Goal: Task Accomplishment & Management: Complete application form

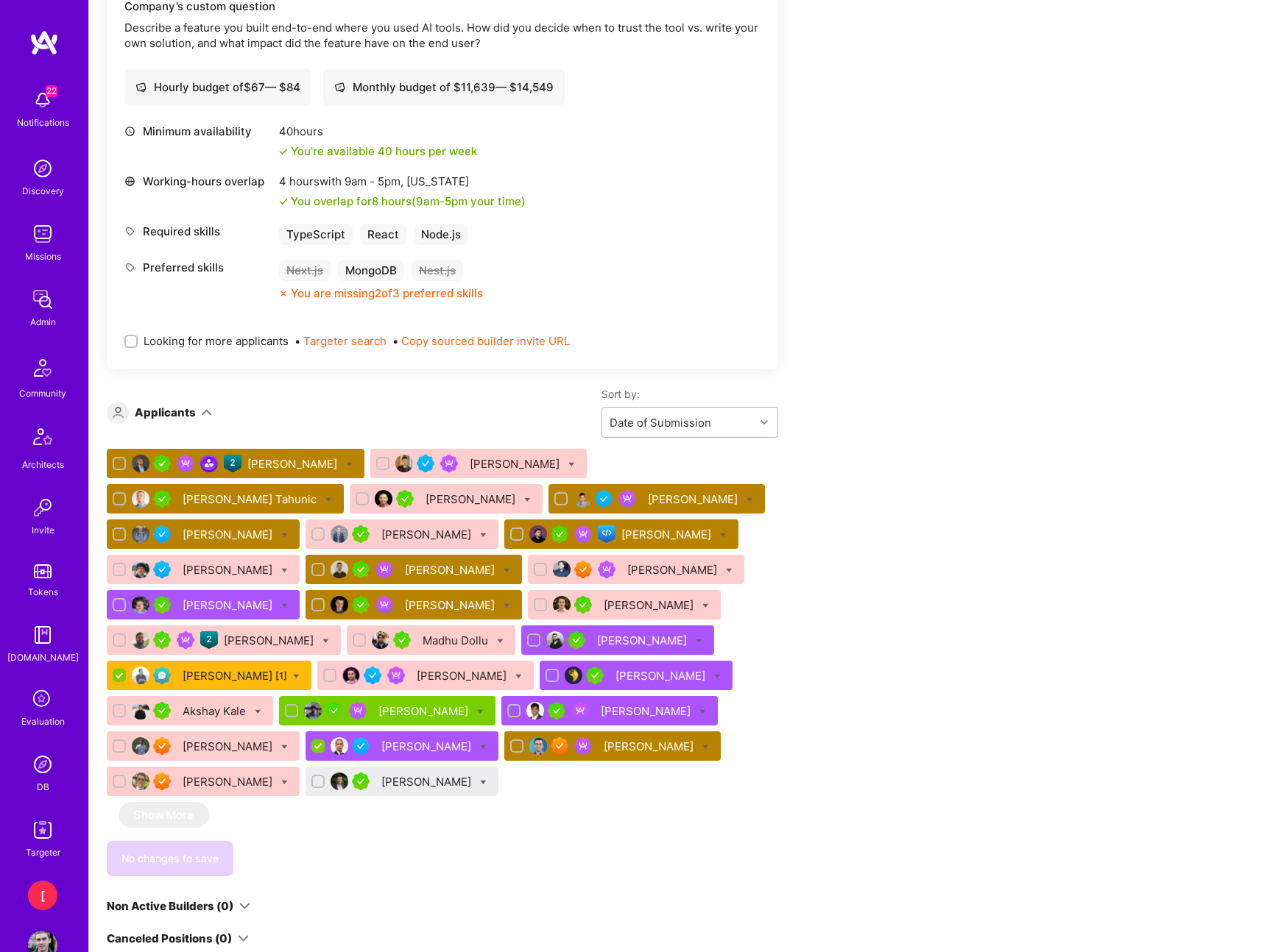
scroll to position [750, 0]
drag, startPoint x: 1021, startPoint y: 465, endPoint x: 1012, endPoint y: 465, distance: 9.0
click at [1012, 465] on div "Apply for a Mission Role We've proposed builders to Senior Full Stack Developer…" at bounding box center [679, 539] width 1181 height 2053
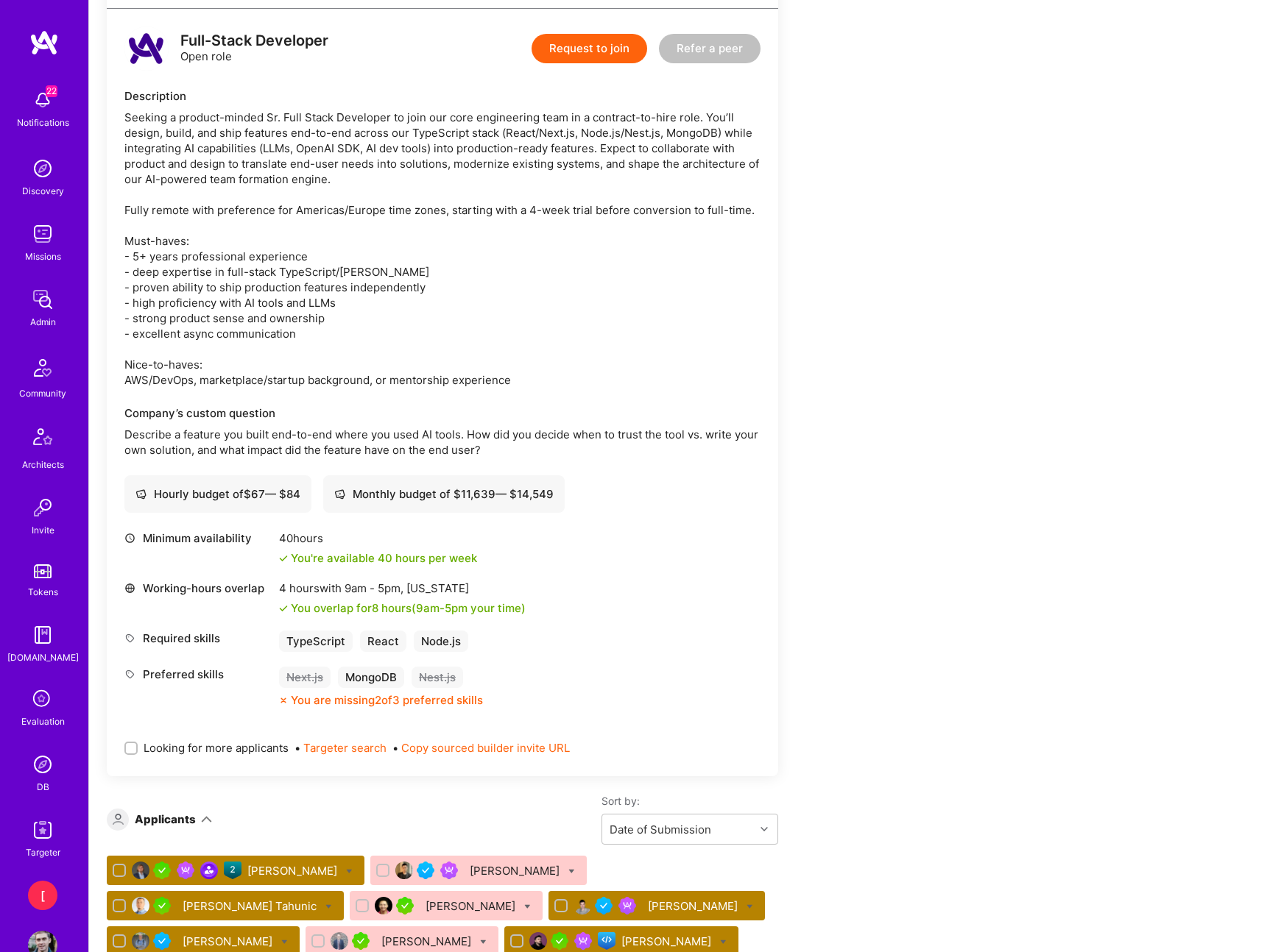
scroll to position [0, 0]
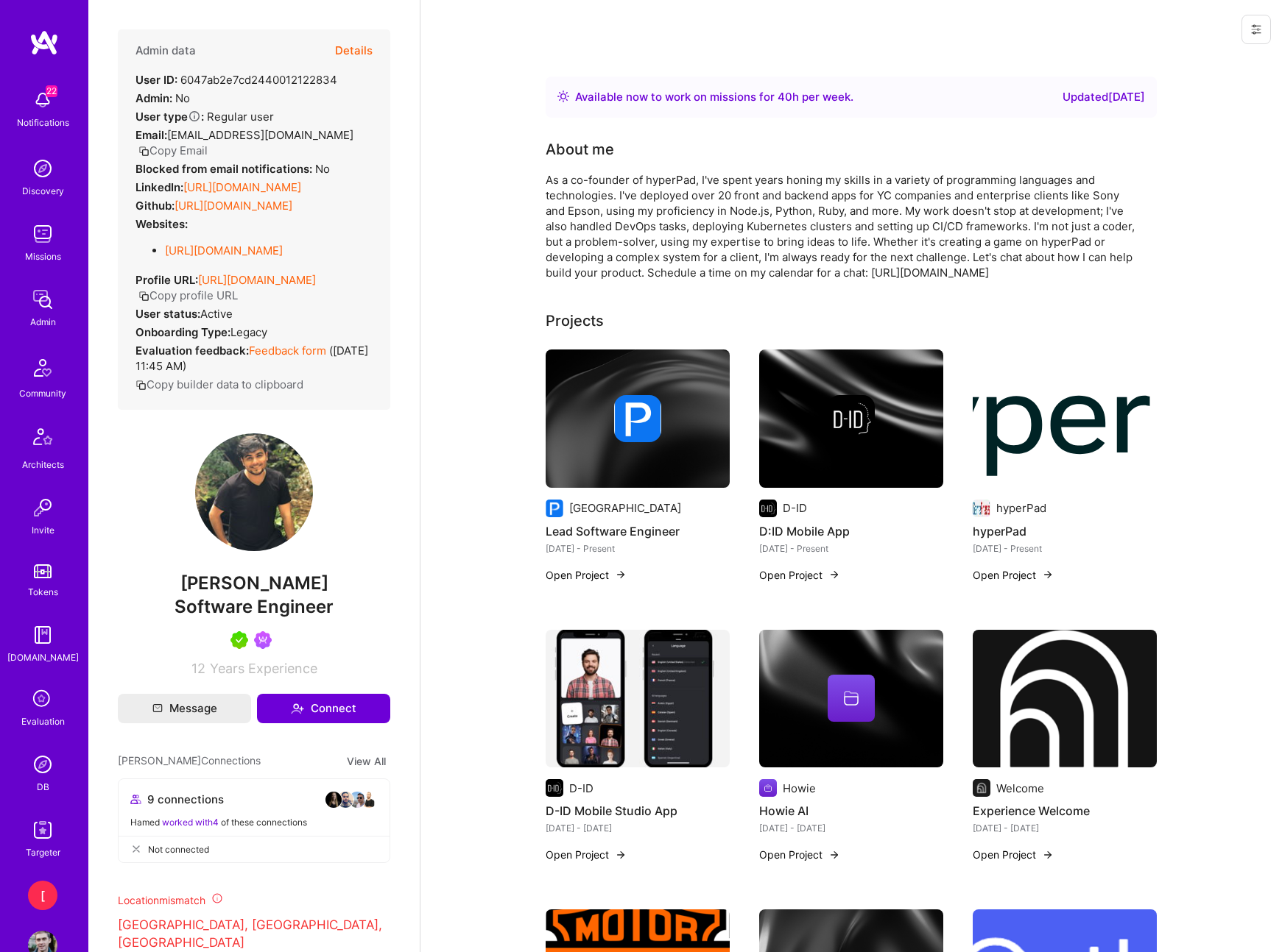
scroll to position [24, 0]
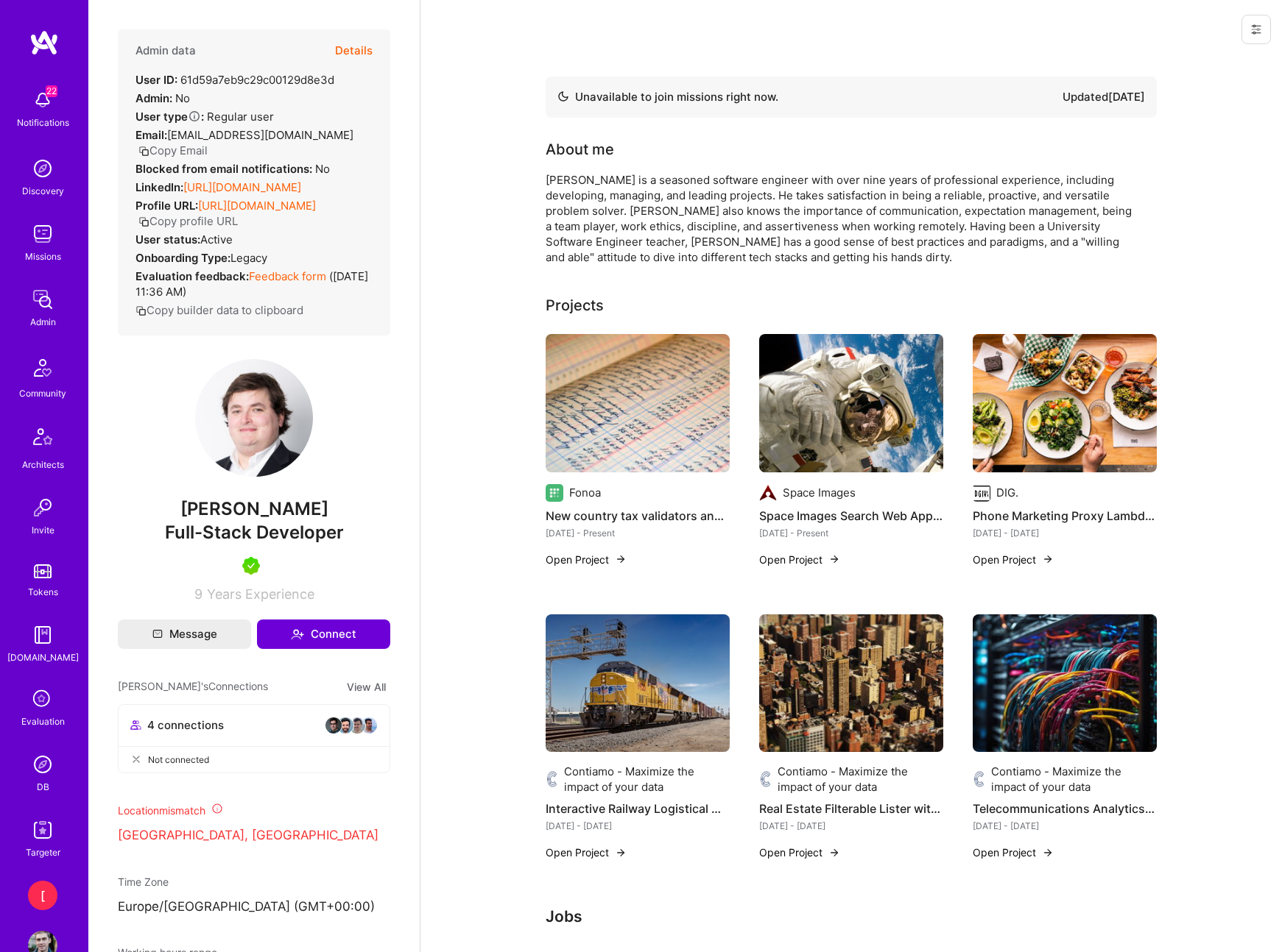
scroll to position [1403, 0]
